Goal: Task Accomplishment & Management: Manage account settings

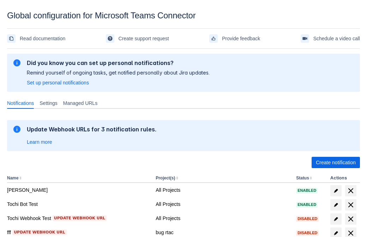
click at [336, 162] on span "Create notification" at bounding box center [336, 162] width 40 height 11
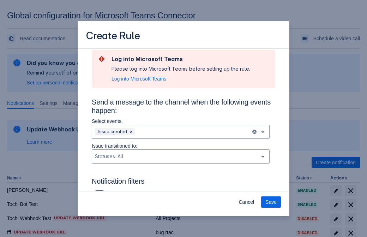
type input "RuleName-902214New Rule (42)"
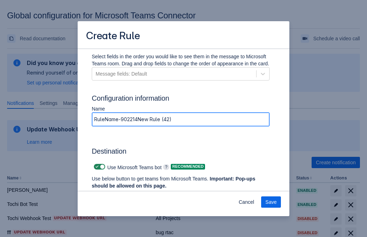
scroll to position [543, 0]
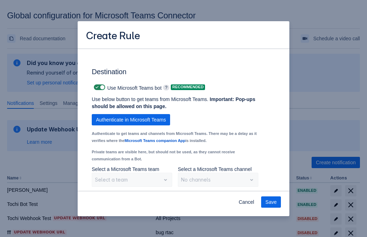
click at [131, 114] on span "Authenticate in Microsoft Teams" at bounding box center [131, 119] width 70 height 11
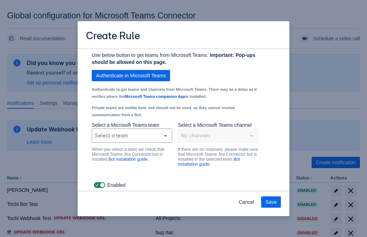
click at [132, 140] on div "Scrollable content" at bounding box center [126, 135] width 63 height 8
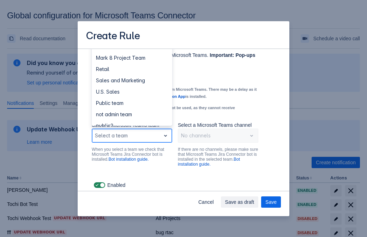
click at [132, 75] on div "Retail" at bounding box center [132, 69] width 81 height 11
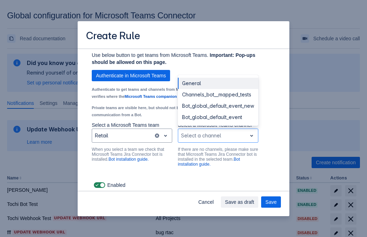
click at [218, 123] on div "Bot_global_default_event" at bounding box center [218, 117] width 81 height 11
click at [255, 202] on span "Save as draft" at bounding box center [239, 201] width 29 height 11
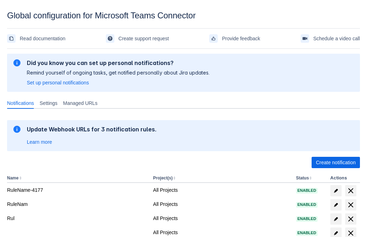
scroll to position [146, 0]
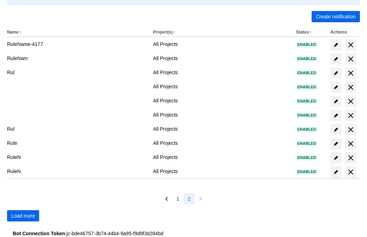
click at [23, 216] on span "Load more" at bounding box center [23, 215] width 24 height 11
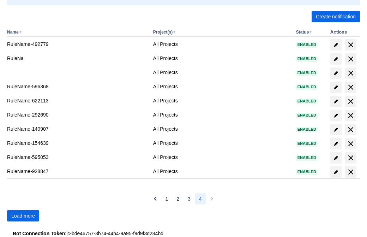
click at [23, 216] on span "Load more" at bounding box center [23, 215] width 24 height 11
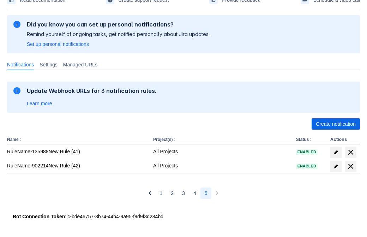
scroll to position [39, 0]
click at [351, 166] on span "delete" at bounding box center [351, 166] width 8 height 8
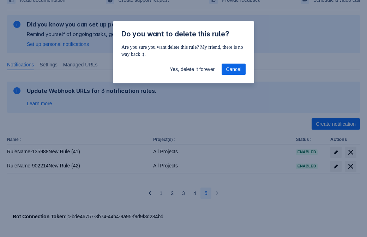
click at [192, 69] on span "Yes, delete it forever" at bounding box center [192, 69] width 45 height 11
